Goal: Browse casually: Explore the website without a specific task or goal

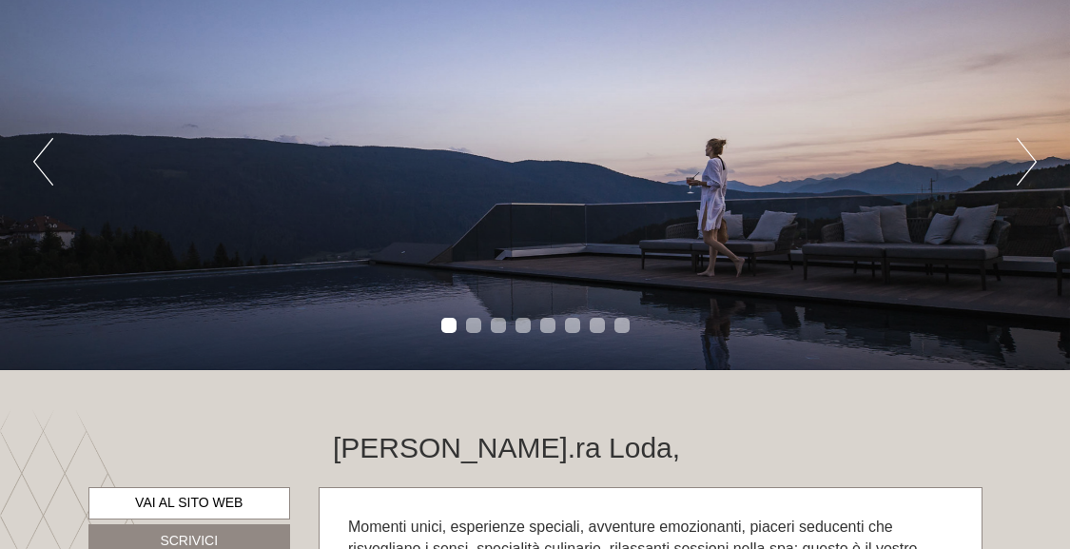
click at [1034, 165] on button "Next" at bounding box center [1027, 162] width 20 height 48
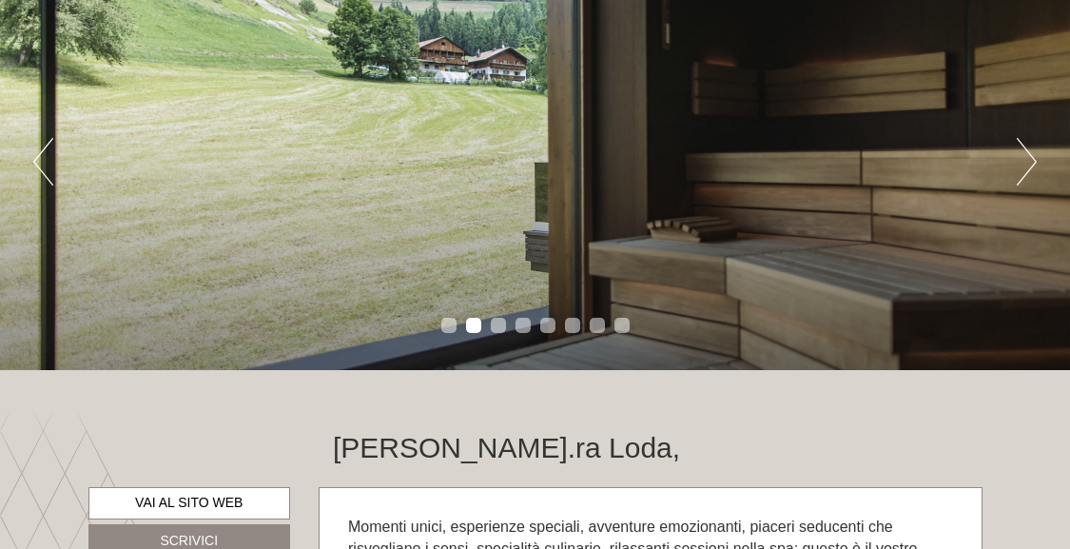
scroll to position [188, 0]
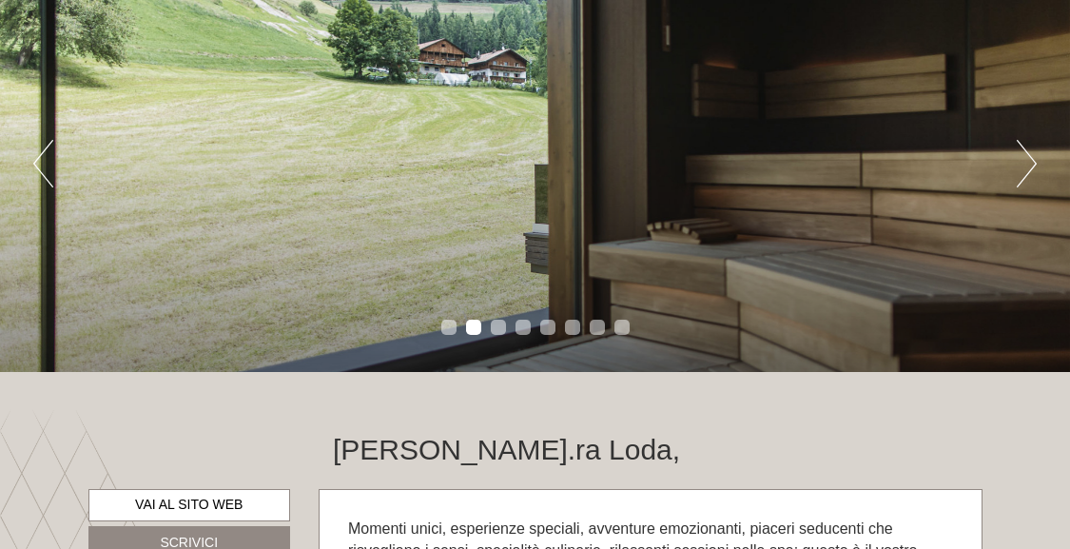
click at [1030, 165] on button "Next" at bounding box center [1027, 164] width 20 height 48
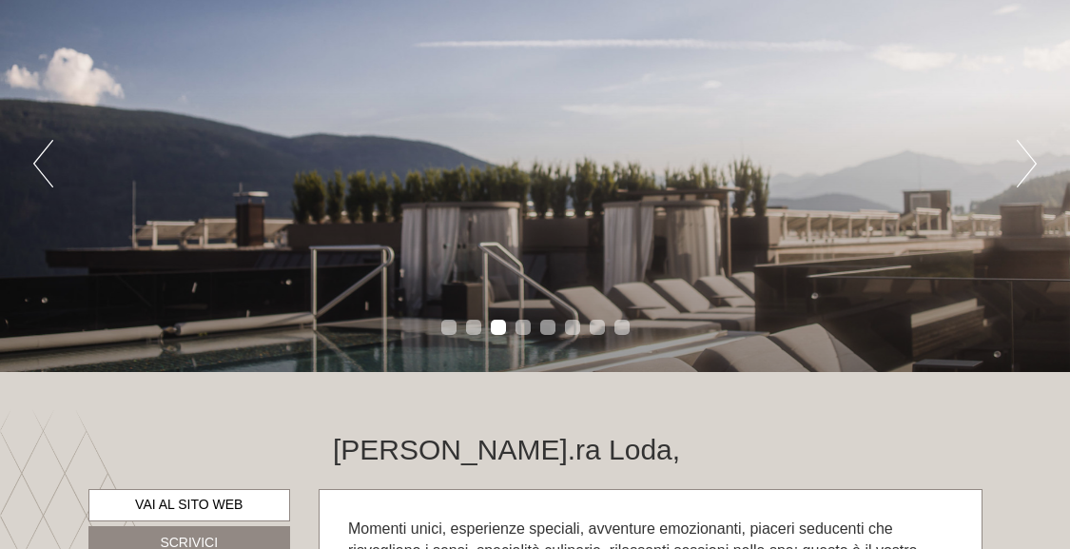
click at [1027, 166] on button "Next" at bounding box center [1027, 164] width 20 height 48
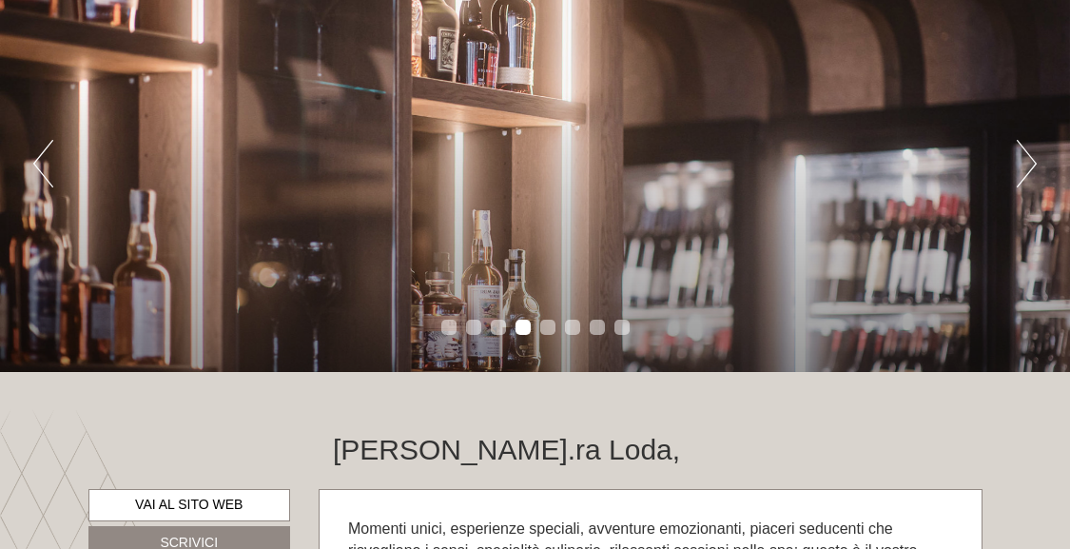
click at [1027, 166] on button "Next" at bounding box center [1027, 164] width 20 height 48
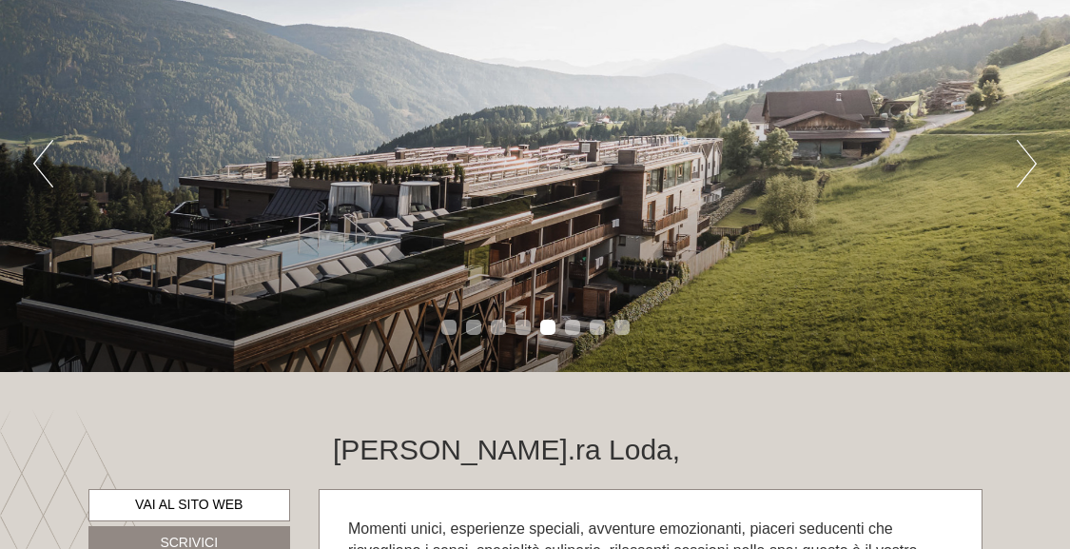
click at [1027, 166] on button "Next" at bounding box center [1027, 164] width 20 height 48
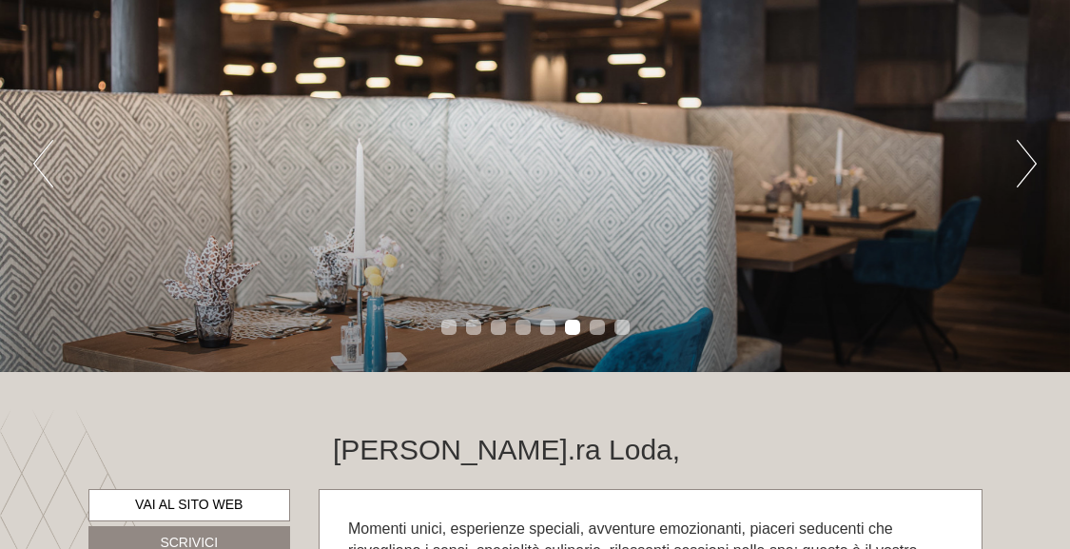
click at [1027, 166] on button "Next" at bounding box center [1027, 164] width 20 height 48
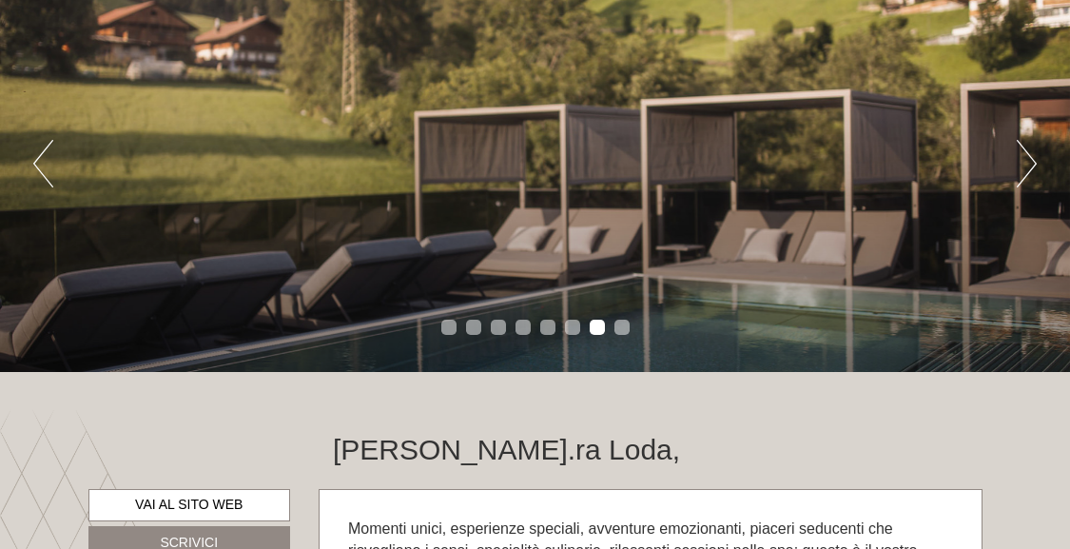
click at [1027, 166] on button "Next" at bounding box center [1027, 164] width 20 height 48
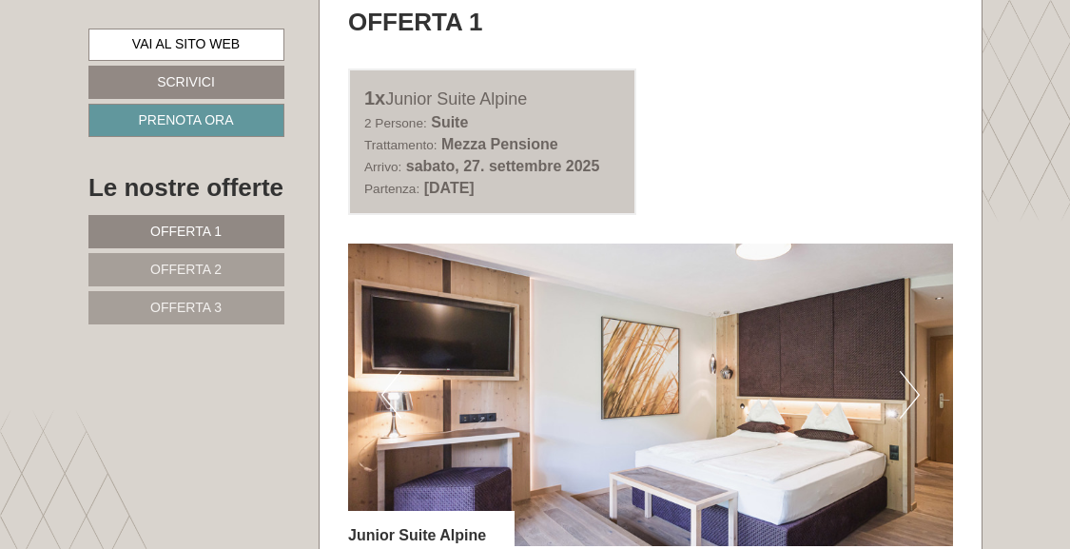
scroll to position [1139, 0]
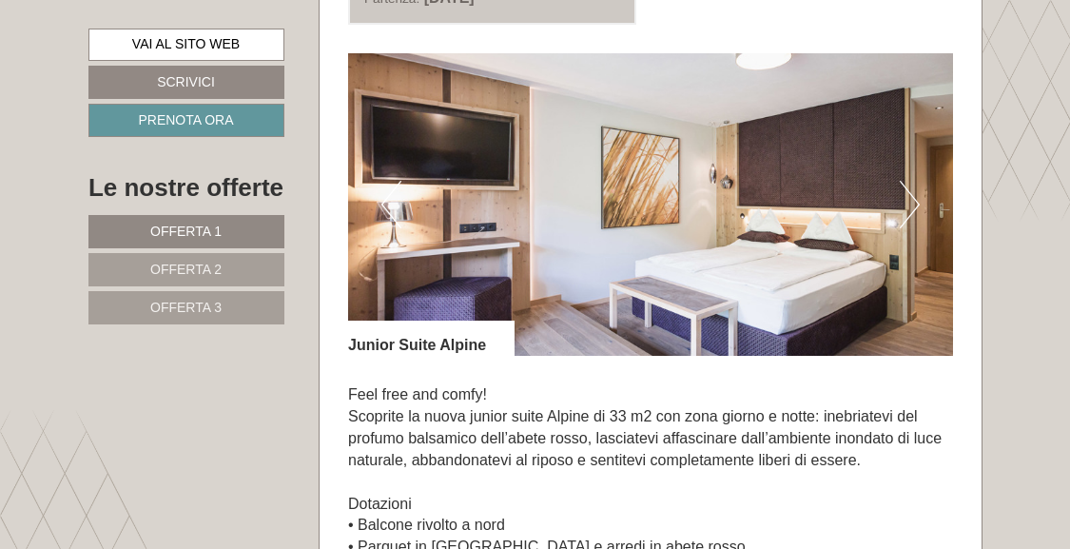
click at [912, 228] on button "Next" at bounding box center [910, 205] width 20 height 48
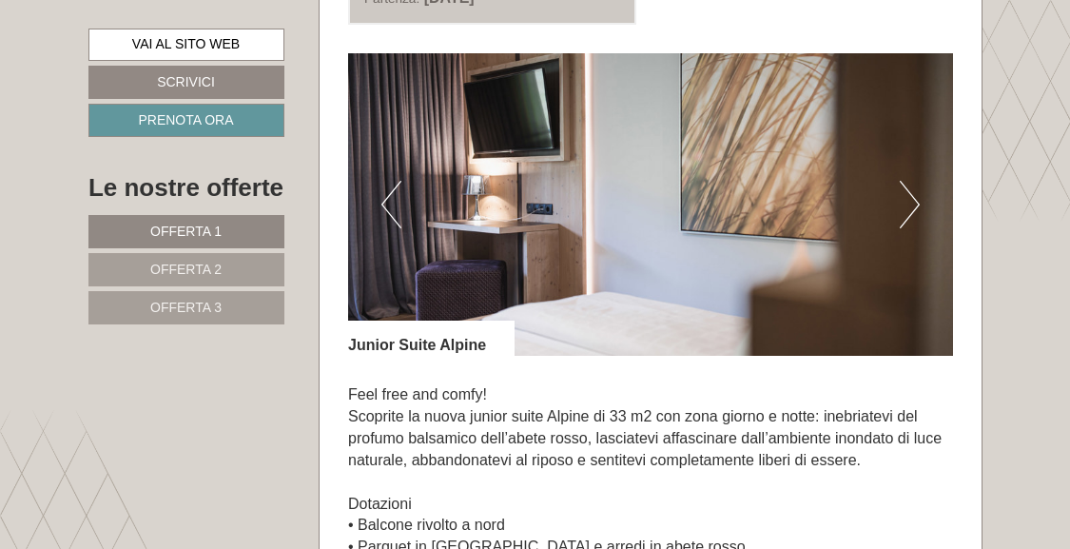
click at [907, 228] on button "Next" at bounding box center [910, 205] width 20 height 48
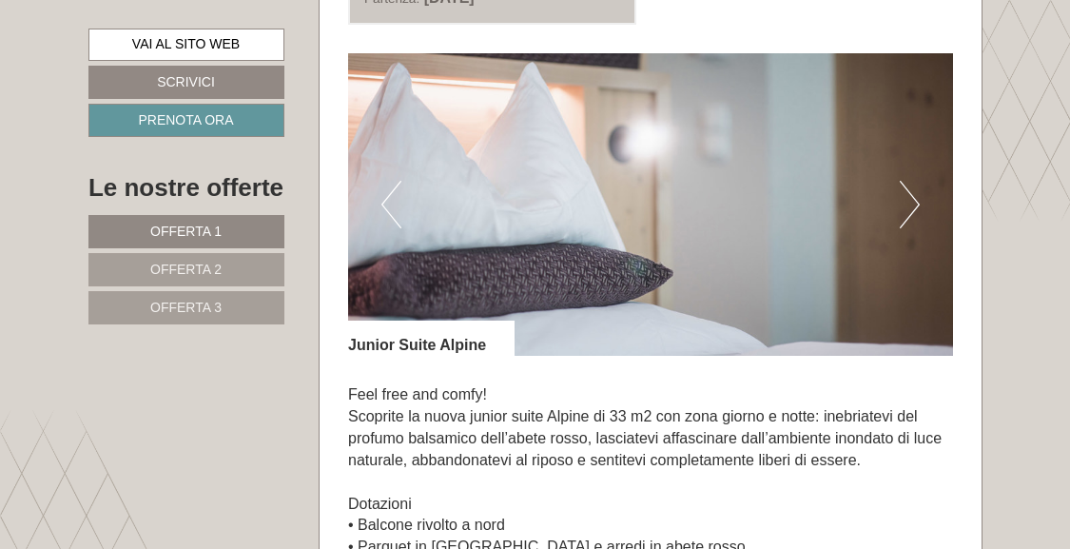
click at [905, 228] on button "Next" at bounding box center [910, 205] width 20 height 48
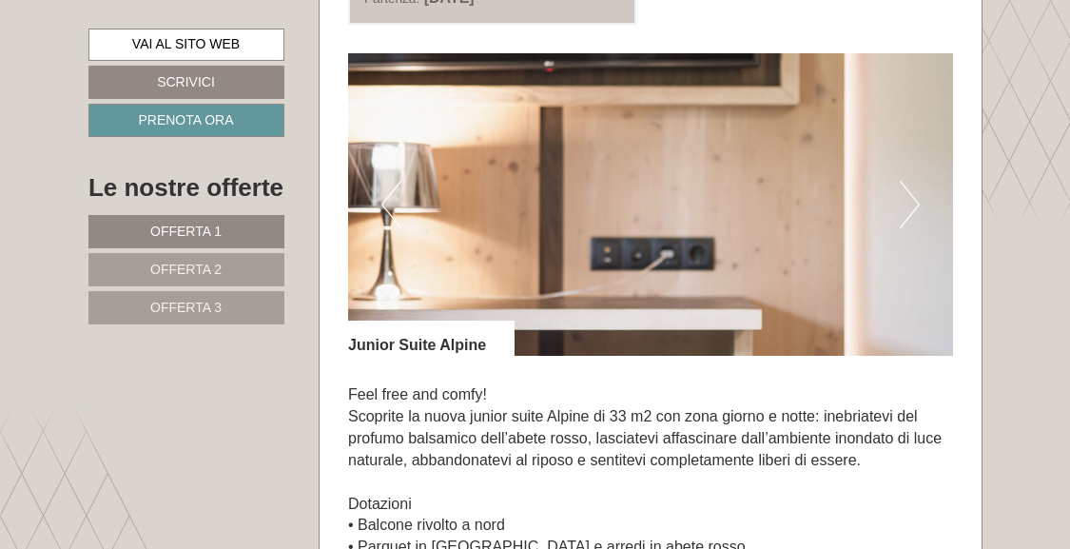
click at [903, 228] on button "Next" at bounding box center [910, 205] width 20 height 48
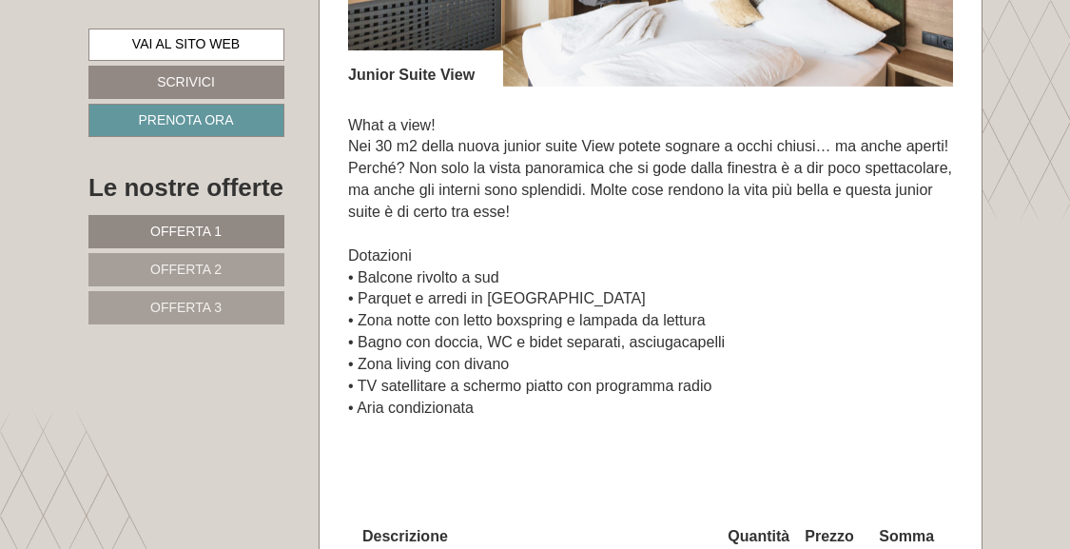
scroll to position [3898, 0]
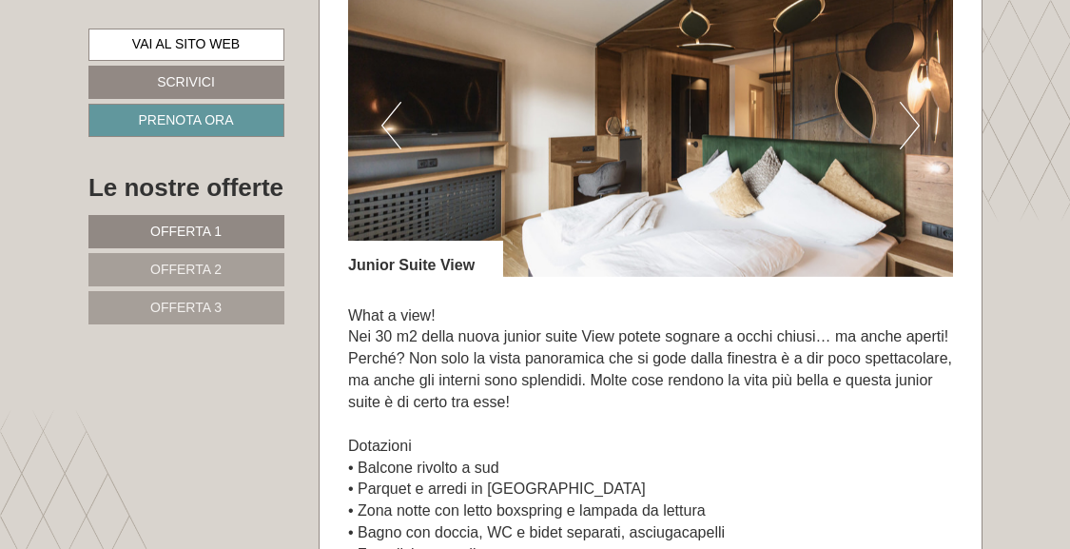
click at [916, 149] on button "Next" at bounding box center [910, 126] width 20 height 48
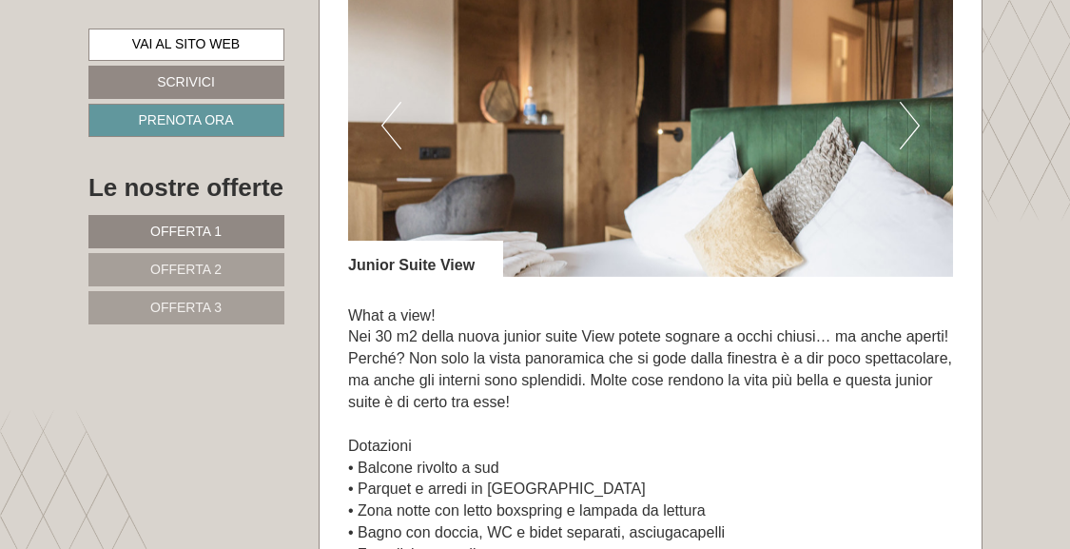
click at [916, 149] on button "Next" at bounding box center [910, 126] width 20 height 48
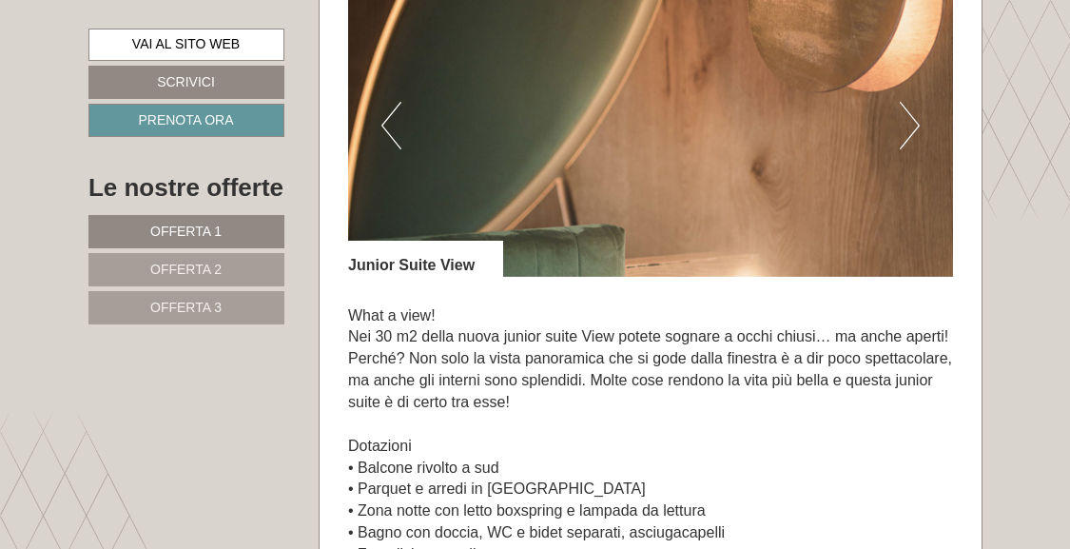
click at [916, 149] on button "Next" at bounding box center [910, 126] width 20 height 48
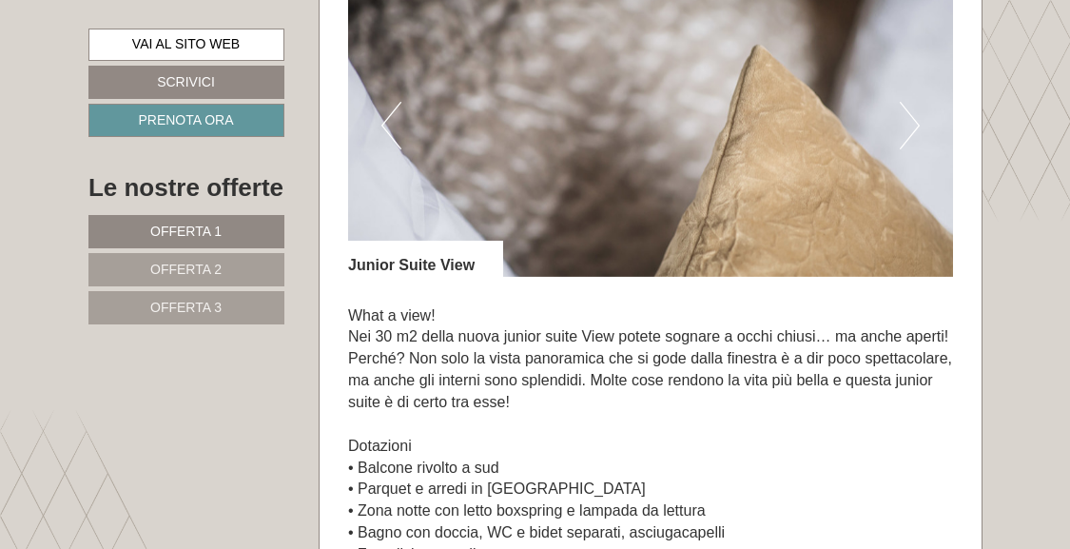
click at [916, 149] on button "Next" at bounding box center [910, 126] width 20 height 48
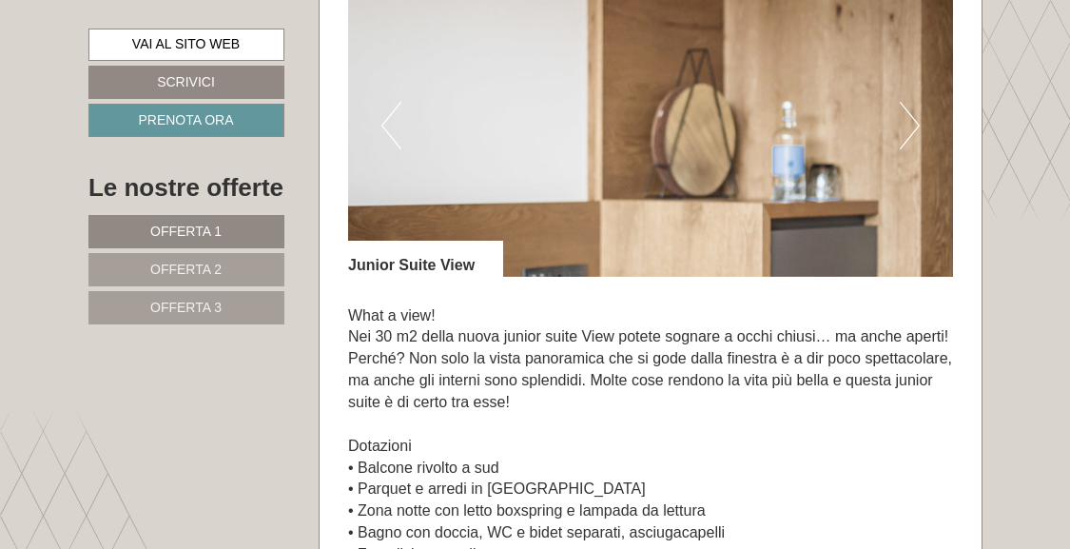
click at [916, 149] on button "Next" at bounding box center [910, 126] width 20 height 48
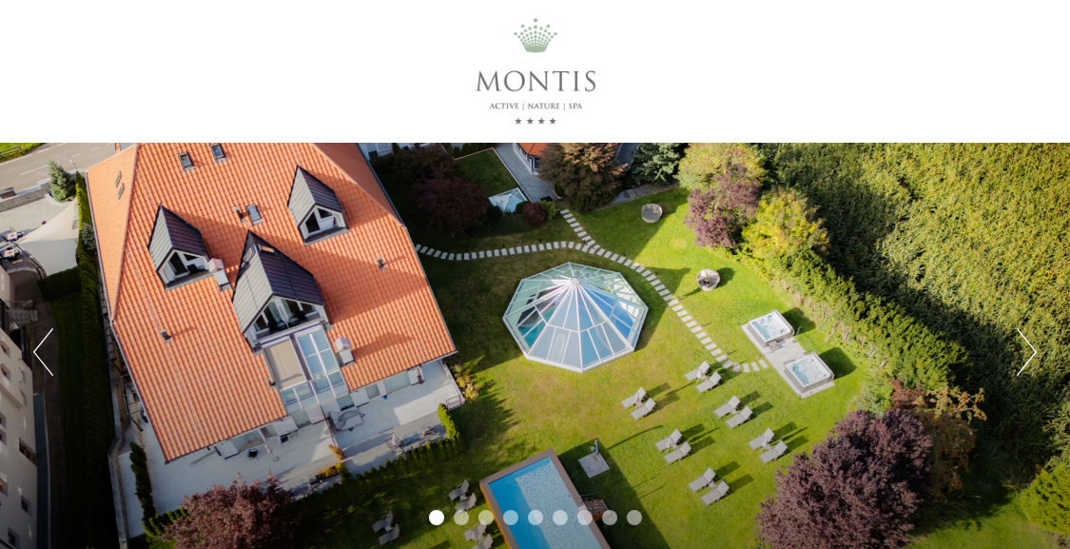
scroll to position [95, 0]
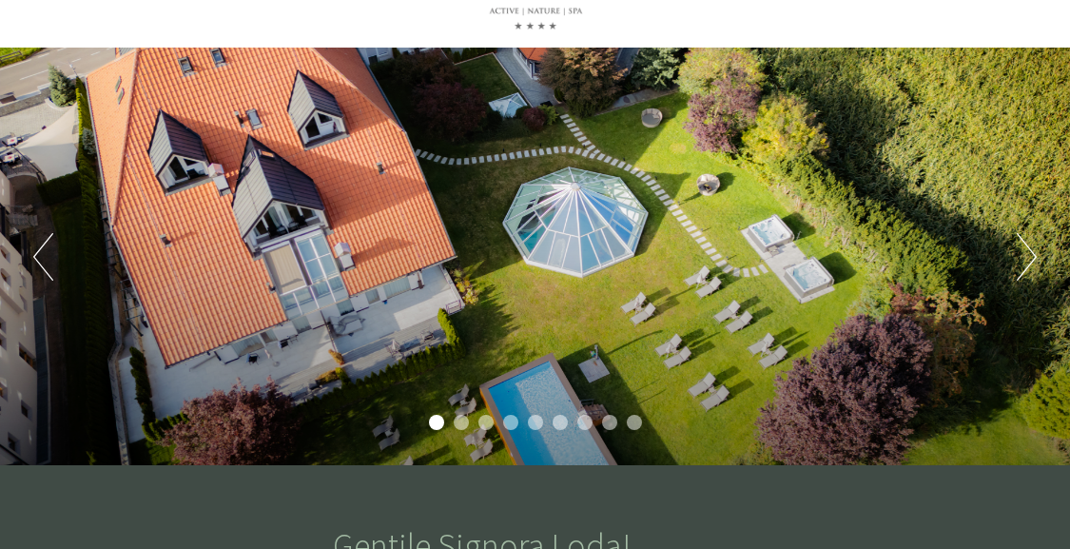
click at [1027, 252] on button "Next" at bounding box center [1027, 257] width 20 height 48
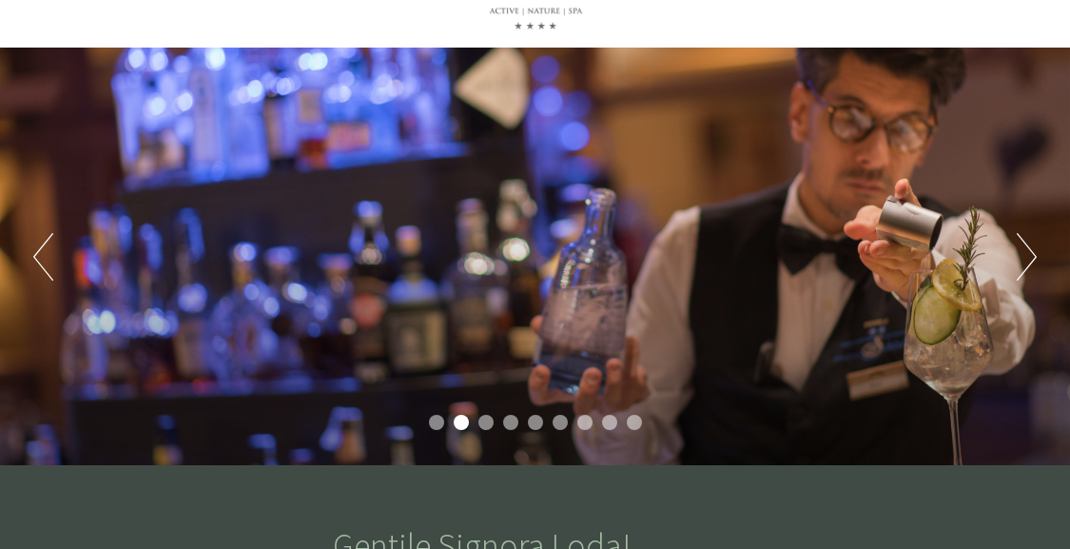
click at [1027, 252] on button "Next" at bounding box center [1027, 257] width 20 height 48
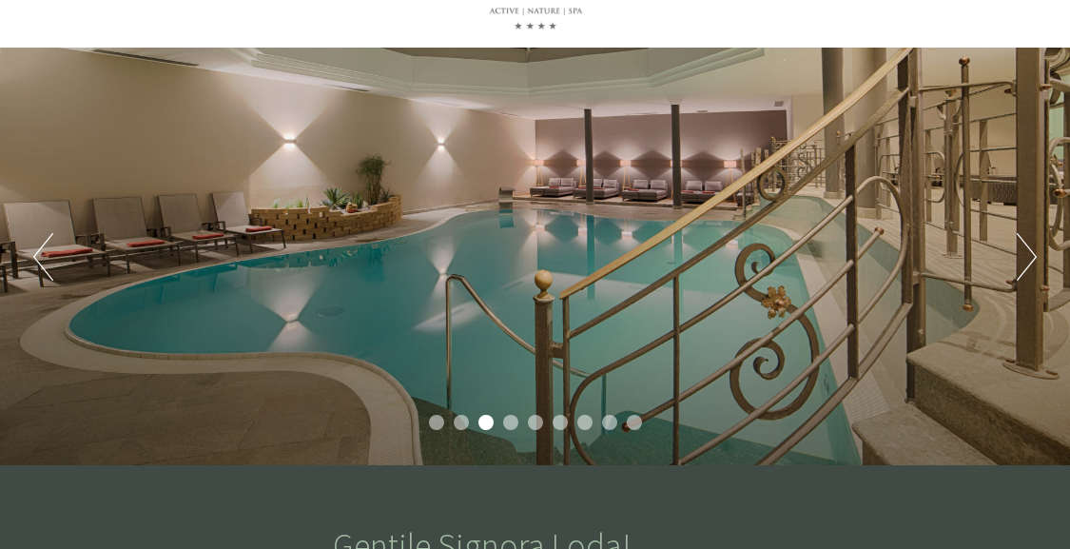
click at [1027, 252] on button "Next" at bounding box center [1027, 257] width 20 height 48
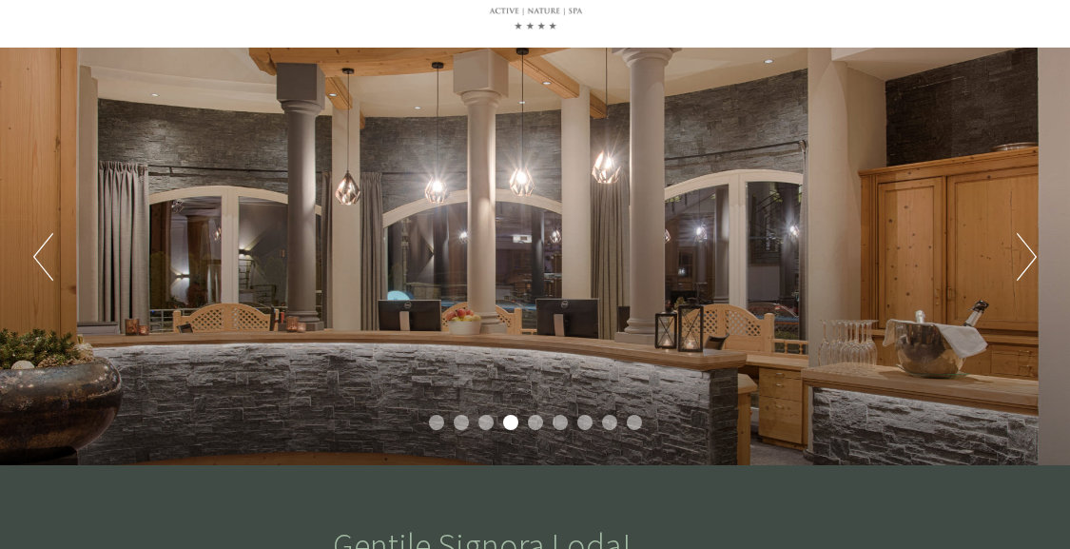
click at [1027, 252] on button "Next" at bounding box center [1027, 257] width 20 height 48
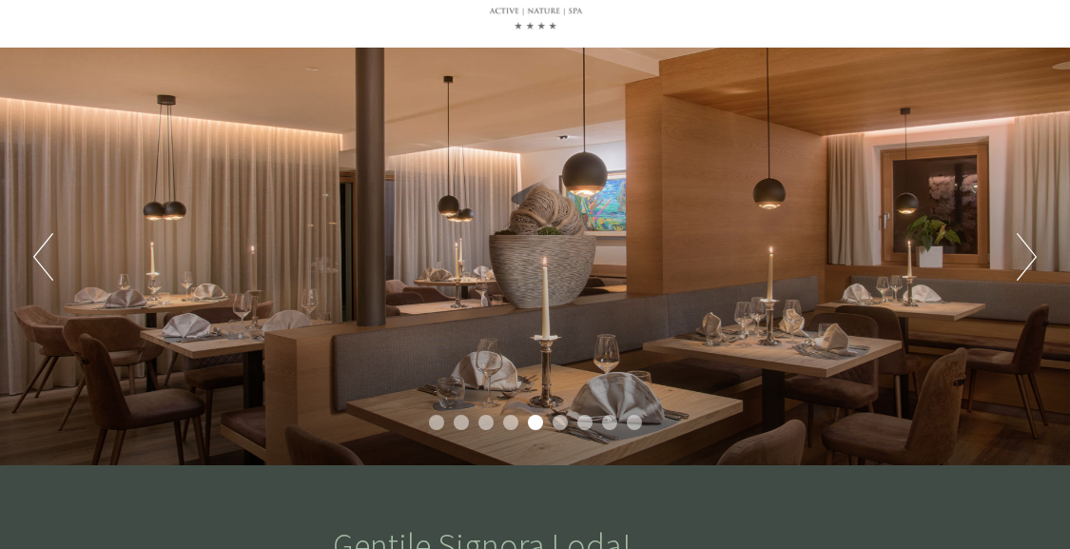
click at [1027, 252] on button "Next" at bounding box center [1027, 257] width 20 height 48
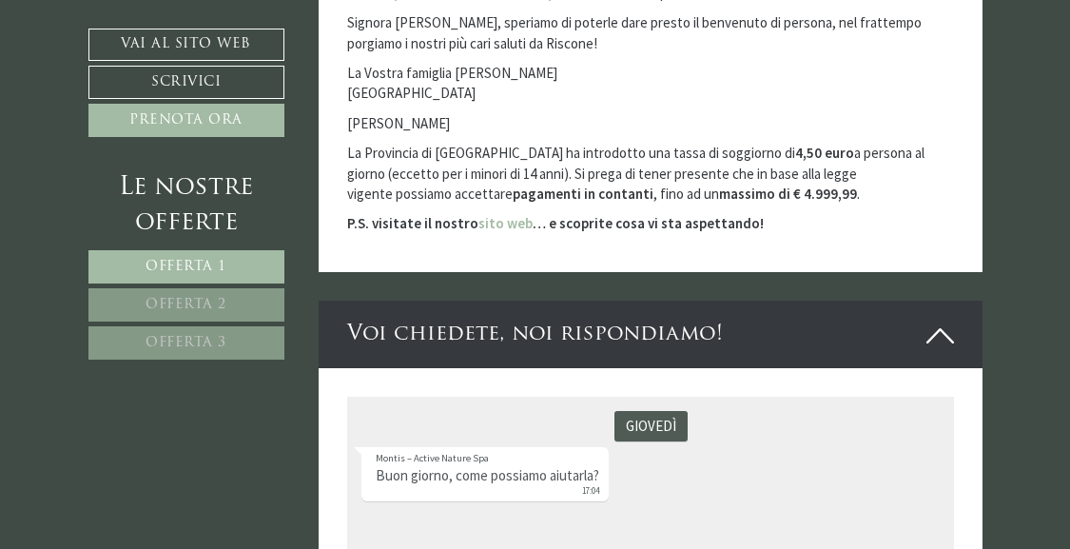
scroll to position [7134, 0]
